Goal: Task Accomplishment & Management: Use online tool/utility

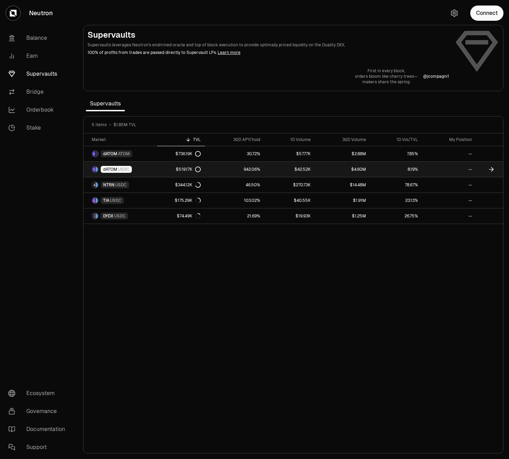
click at [151, 173] on link "dATOM USDC" at bounding box center [120, 169] width 74 height 15
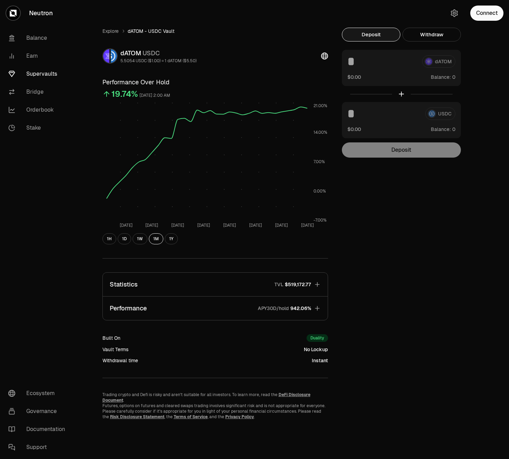
click at [365, 34] on button "Deposit" at bounding box center [371, 35] width 58 height 14
click at [393, 70] on div "dATOM $0.00 Balance:" at bounding box center [401, 68] width 119 height 36
click at [444, 78] on span "Balance:" at bounding box center [441, 77] width 20 height 7
click at [427, 37] on button "Withdraw" at bounding box center [431, 35] width 58 height 14
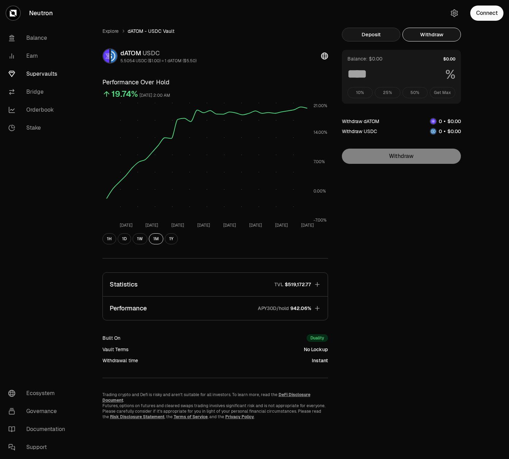
click at [367, 37] on button "Deposit" at bounding box center [371, 35] width 58 height 14
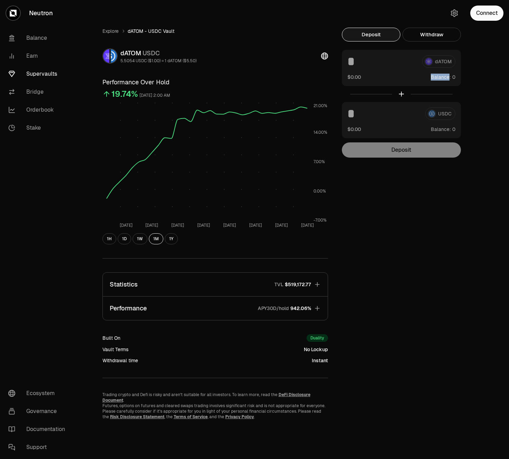
click at [369, 297] on div "Explore dATOM - USDC Vault dATOM USDC 5.5054 USDC ($1.00) = 1 dATOM ($5.50) Per…" at bounding box center [293, 224] width 398 height 392
